Goal: Task Accomplishment & Management: Manage account settings

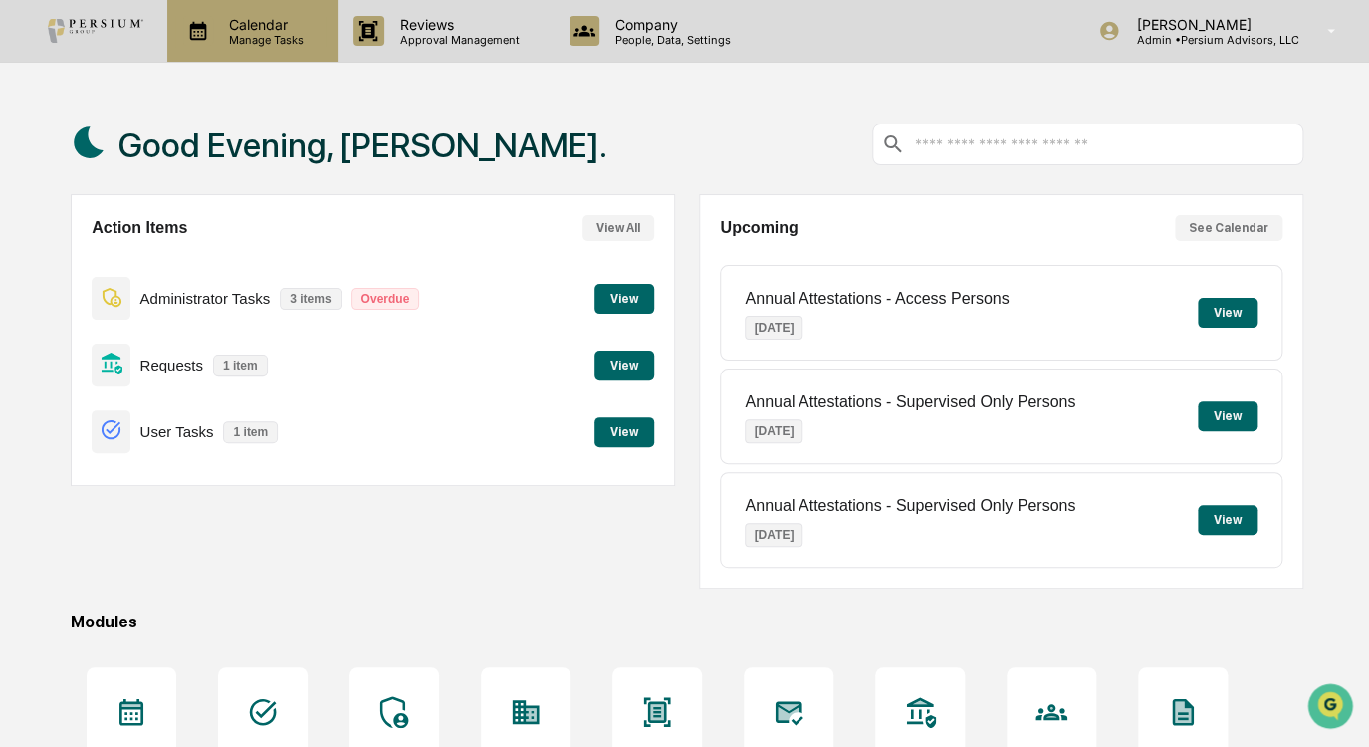
click at [278, 25] on p "Calendar" at bounding box center [263, 24] width 101 height 17
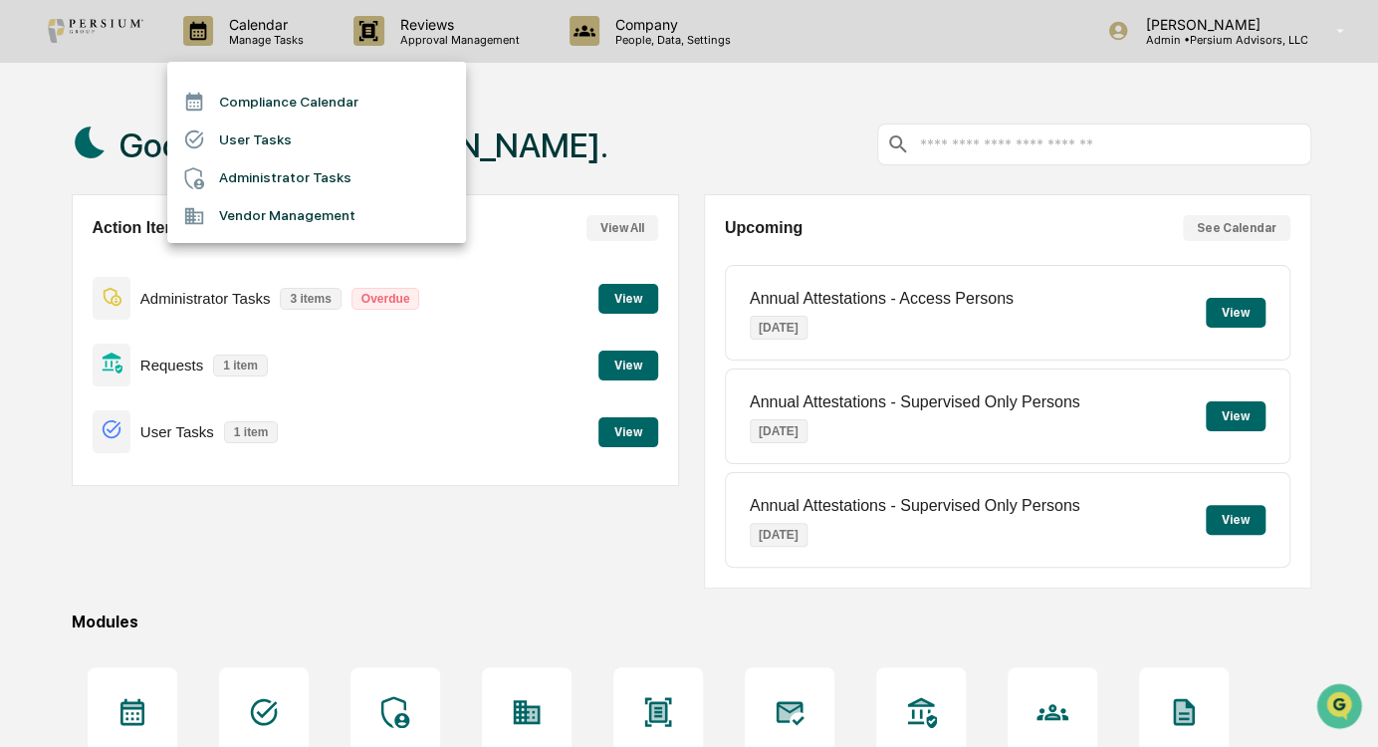
click at [519, 44] on div at bounding box center [689, 373] width 1378 height 747
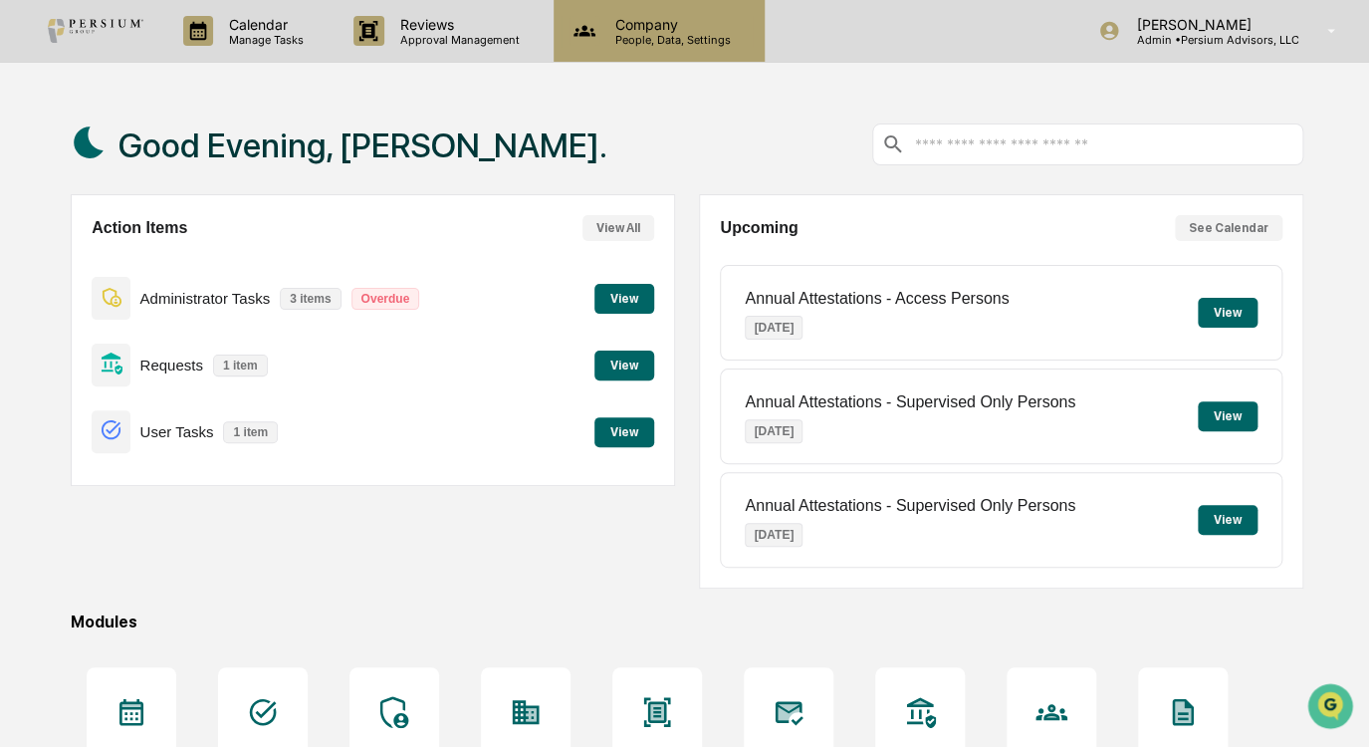
click at [659, 35] on p "People, Data, Settings" at bounding box center [670, 40] width 141 height 14
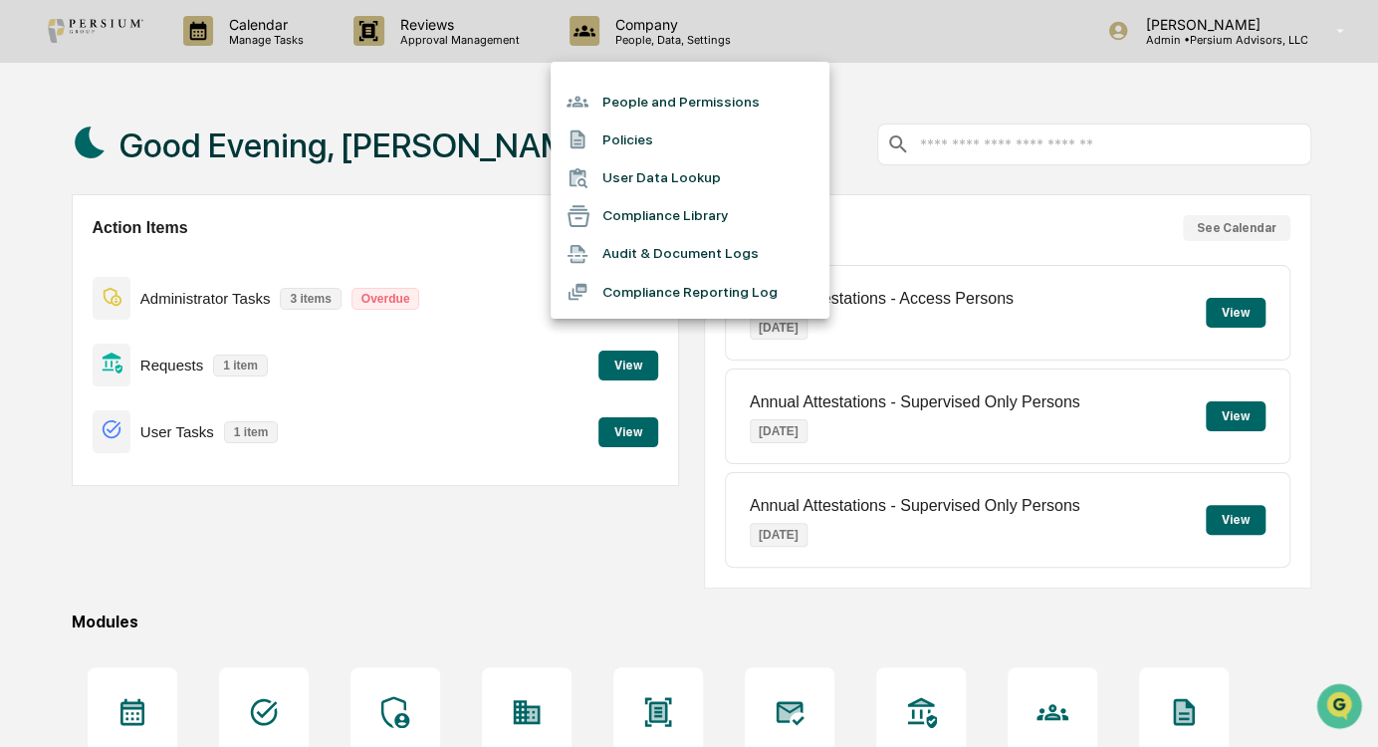
drag, startPoint x: 618, startPoint y: 132, endPoint x: 724, endPoint y: 119, distance: 107.5
click at [724, 119] on ul "People and Permissions Policies User Data Lookup Compliance Library Audit & Doc…" at bounding box center [690, 190] width 279 height 257
click at [698, 100] on li "People and Permissions" at bounding box center [690, 102] width 279 height 38
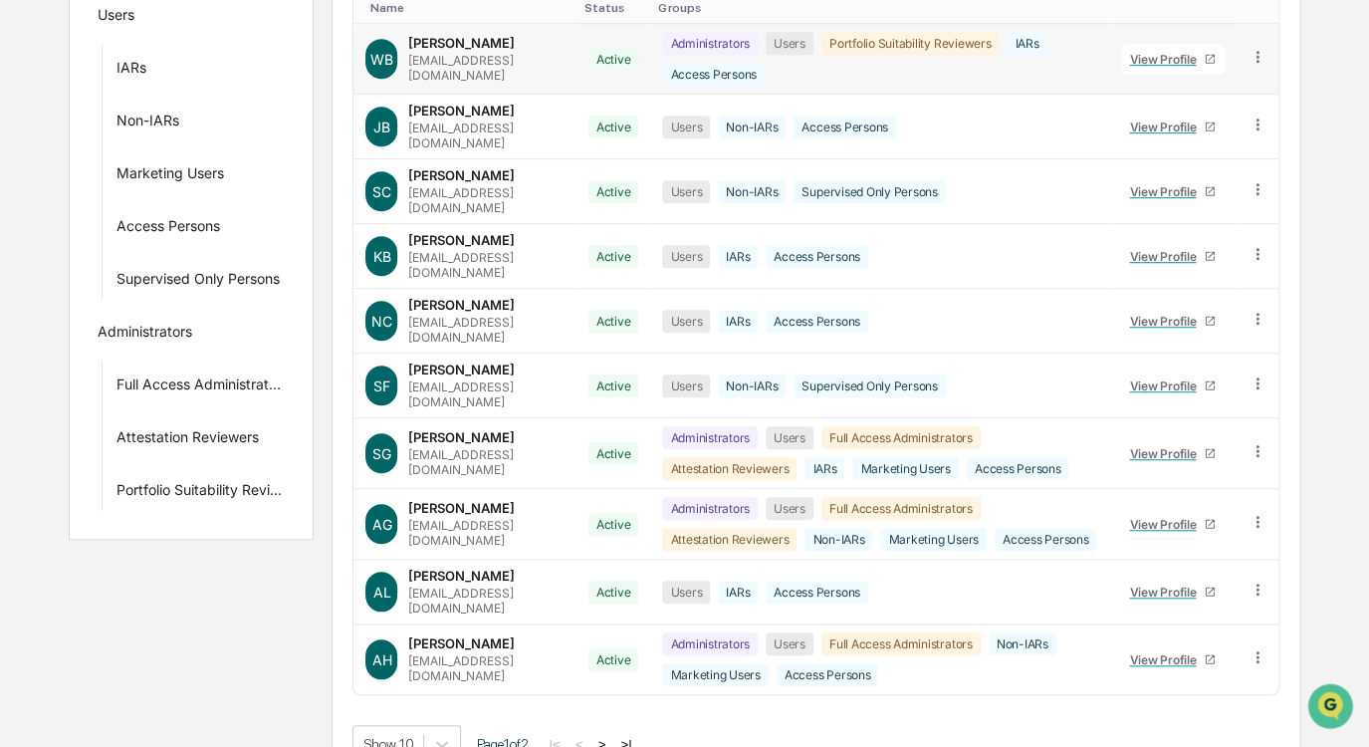
scroll to position [362, 0]
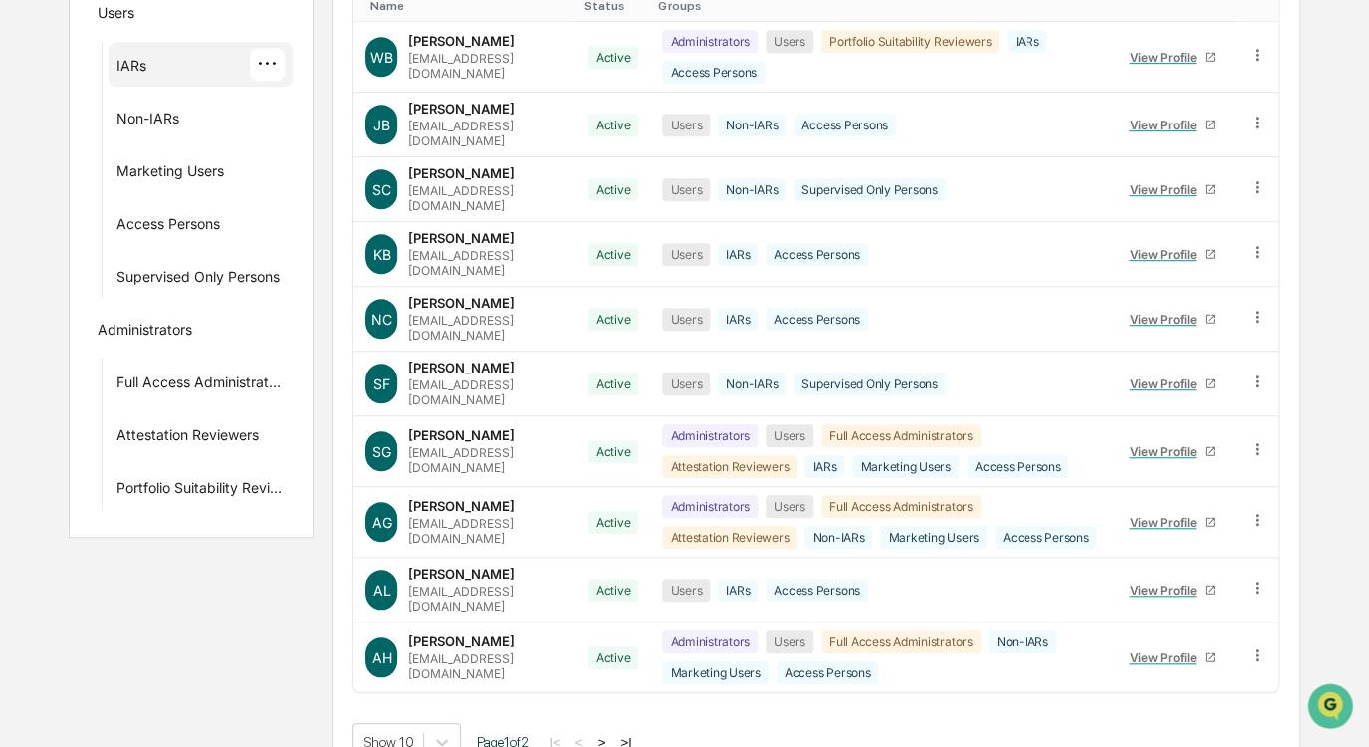
click at [140, 69] on div "IARs" at bounding box center [132, 69] width 30 height 24
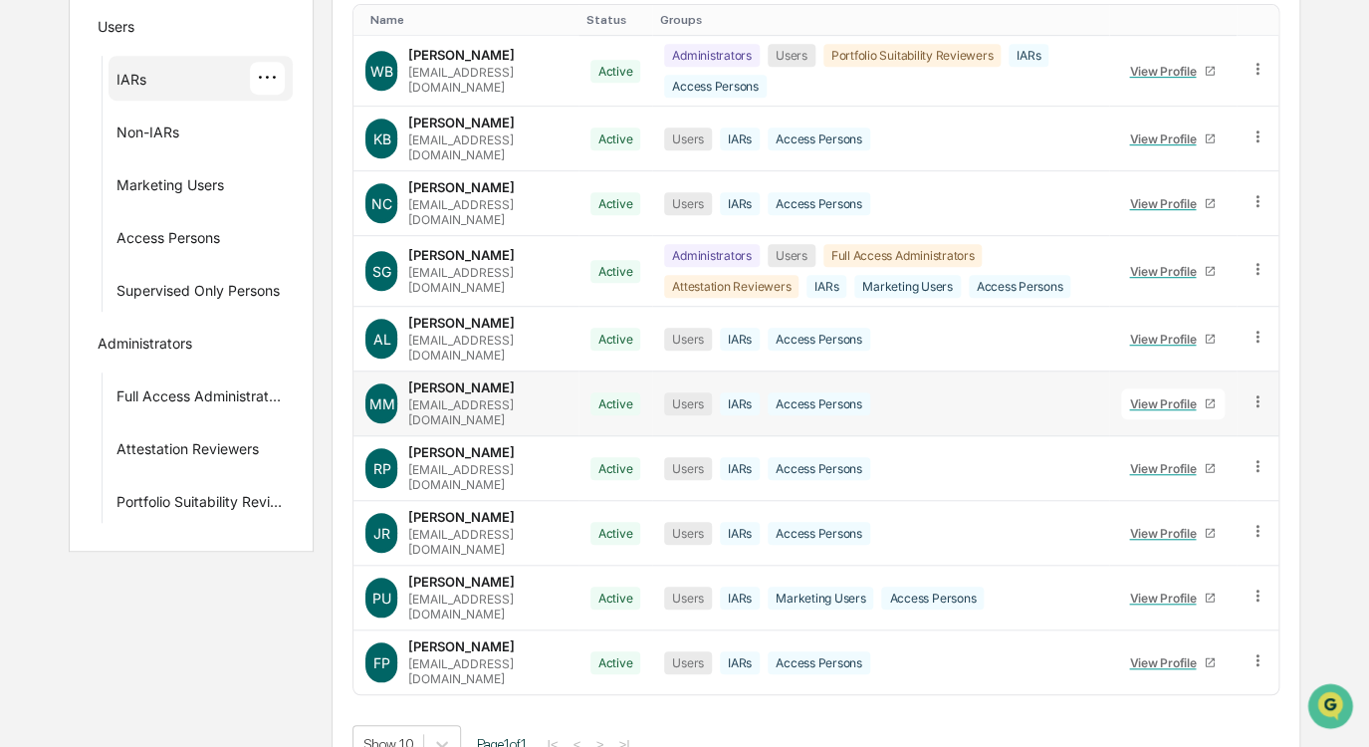
click at [1153, 398] on div "View Profile" at bounding box center [1166, 403] width 75 height 15
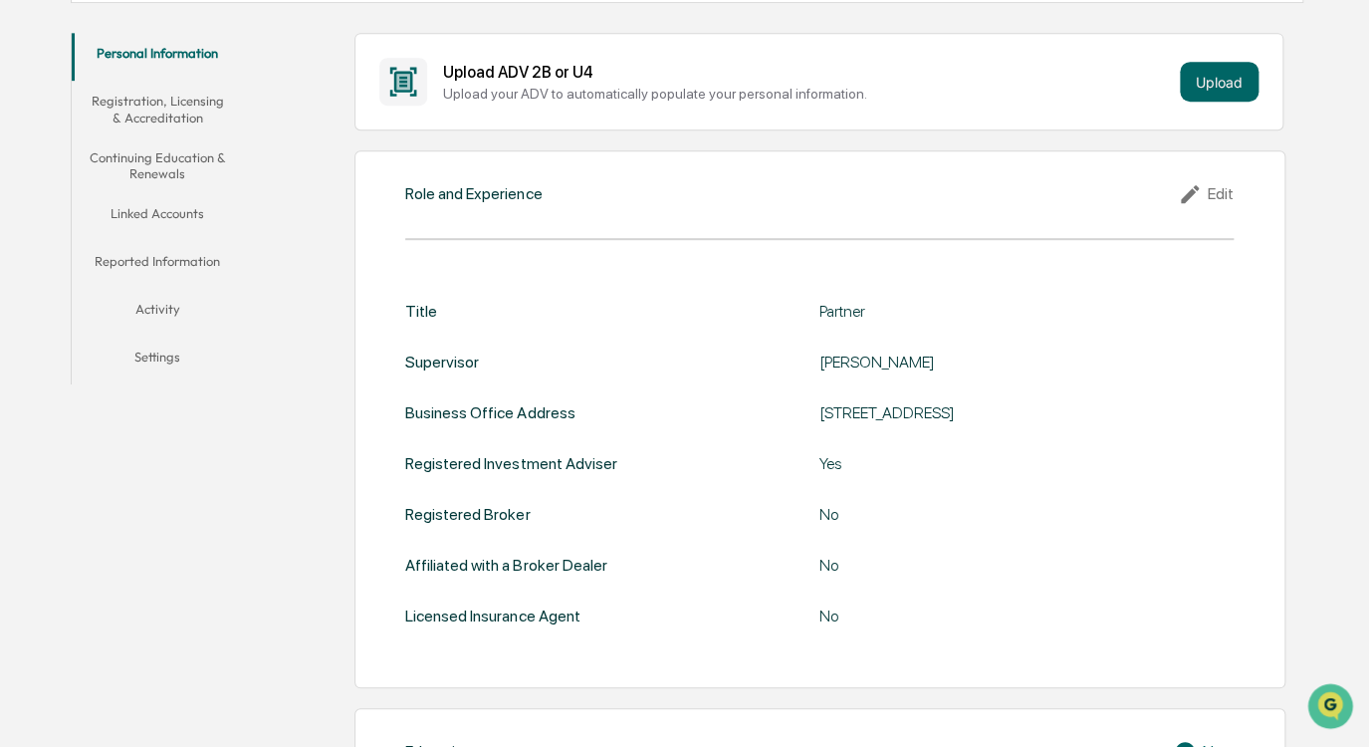
click at [169, 208] on button "Linked Accounts" at bounding box center [157, 217] width 171 height 48
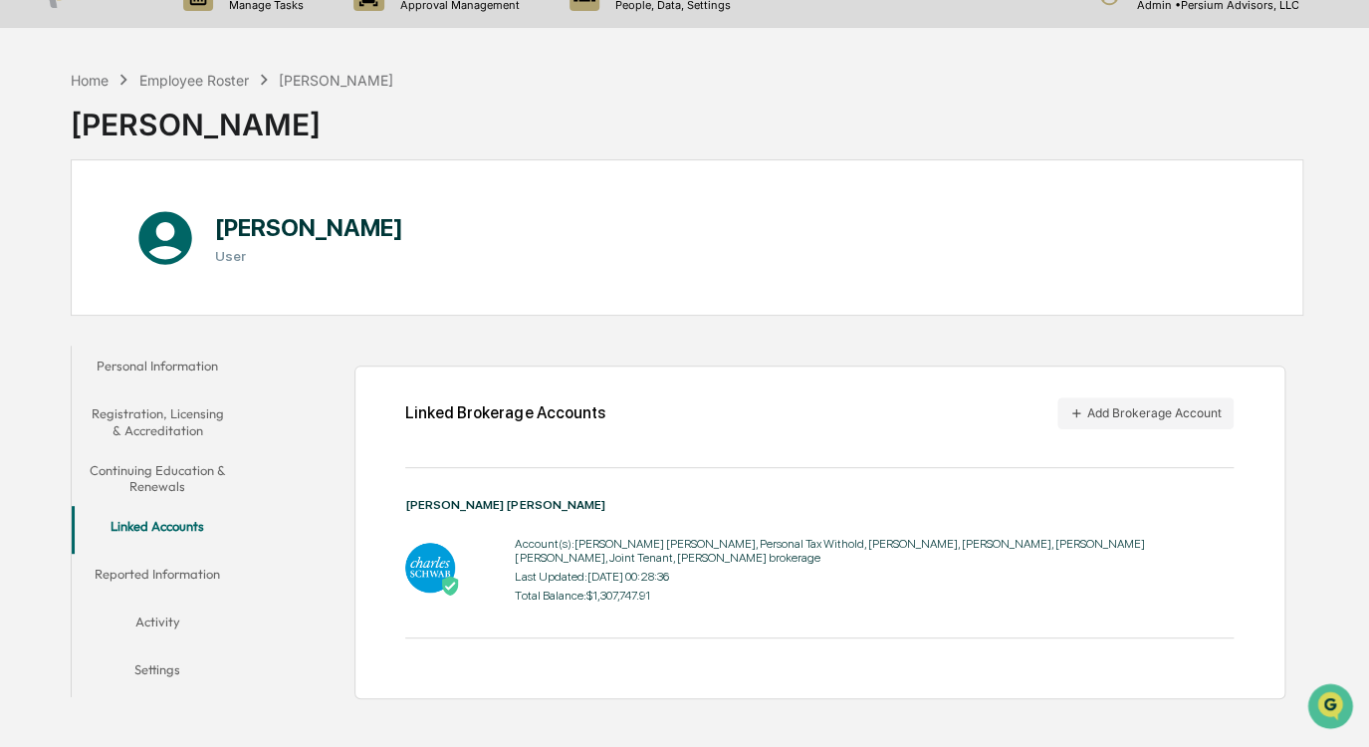
scroll to position [3, 0]
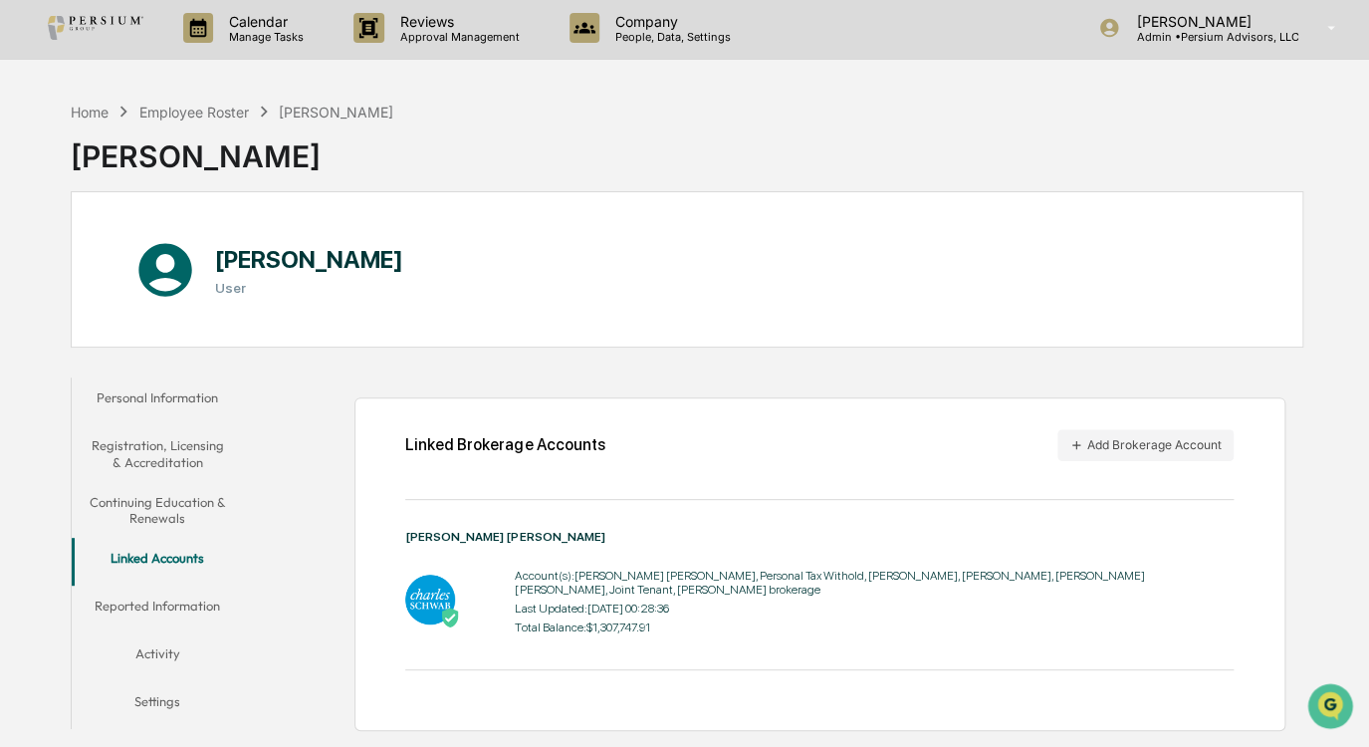
click at [637, 392] on div "Linked Brokerage Accounts Add Brokerage Account [PERSON_NAME] [PERSON_NAME] Acc…" at bounding box center [779, 554] width 1050 height 373
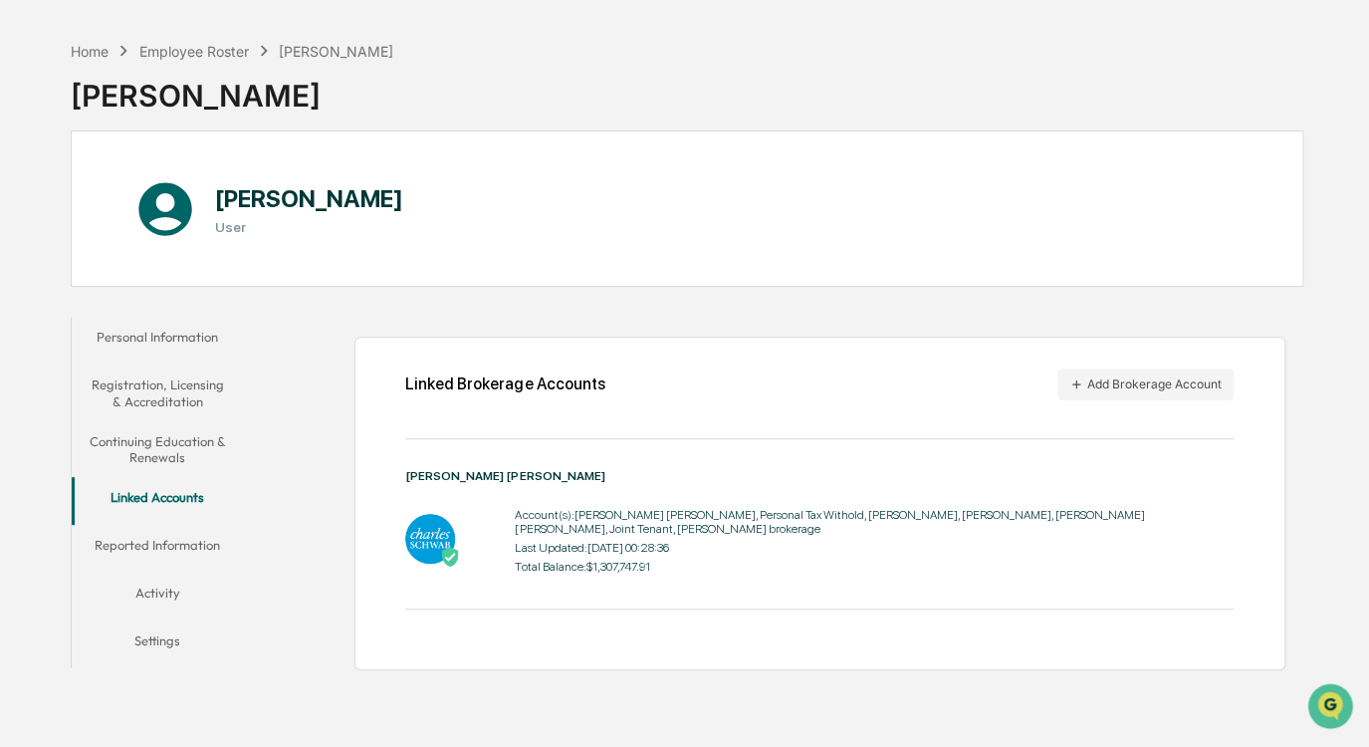
scroll to position [94, 0]
